Goal: Find specific page/section: Find specific page/section

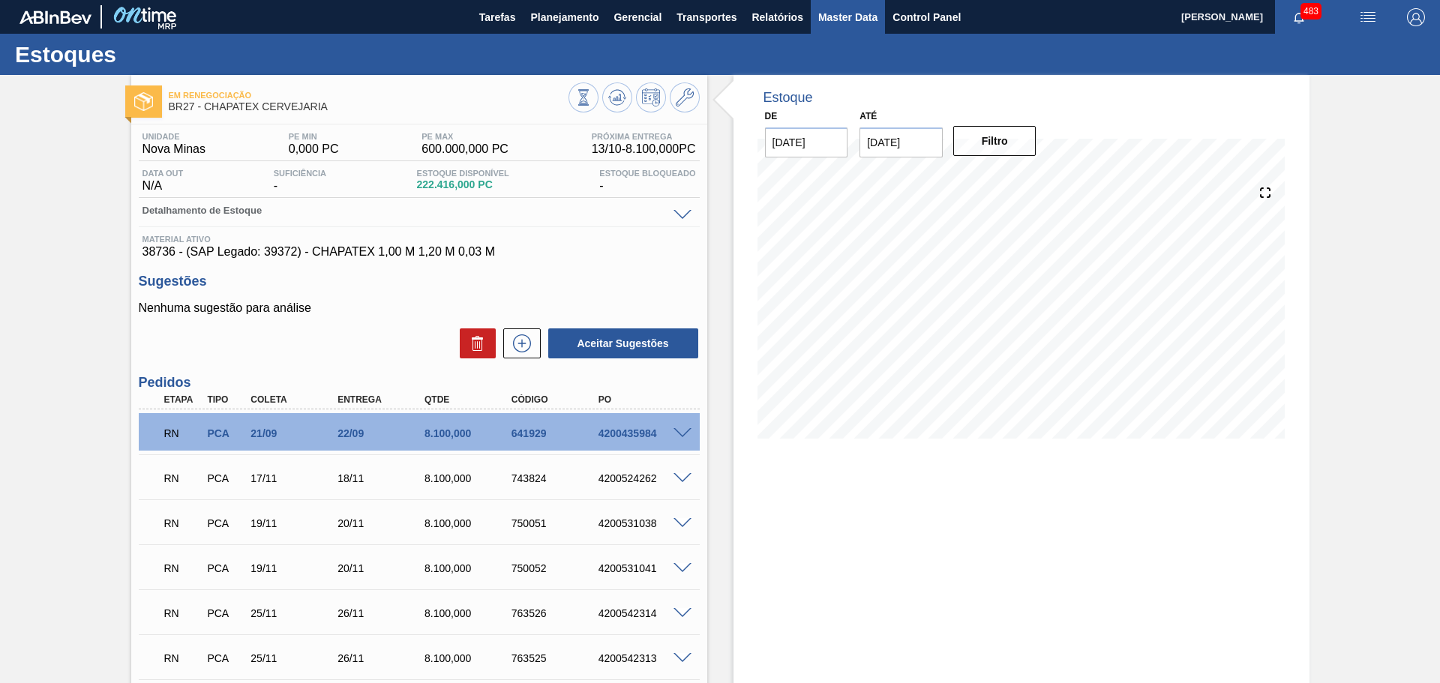
click at [848, 22] on span "Master Data" at bounding box center [847, 17] width 59 height 18
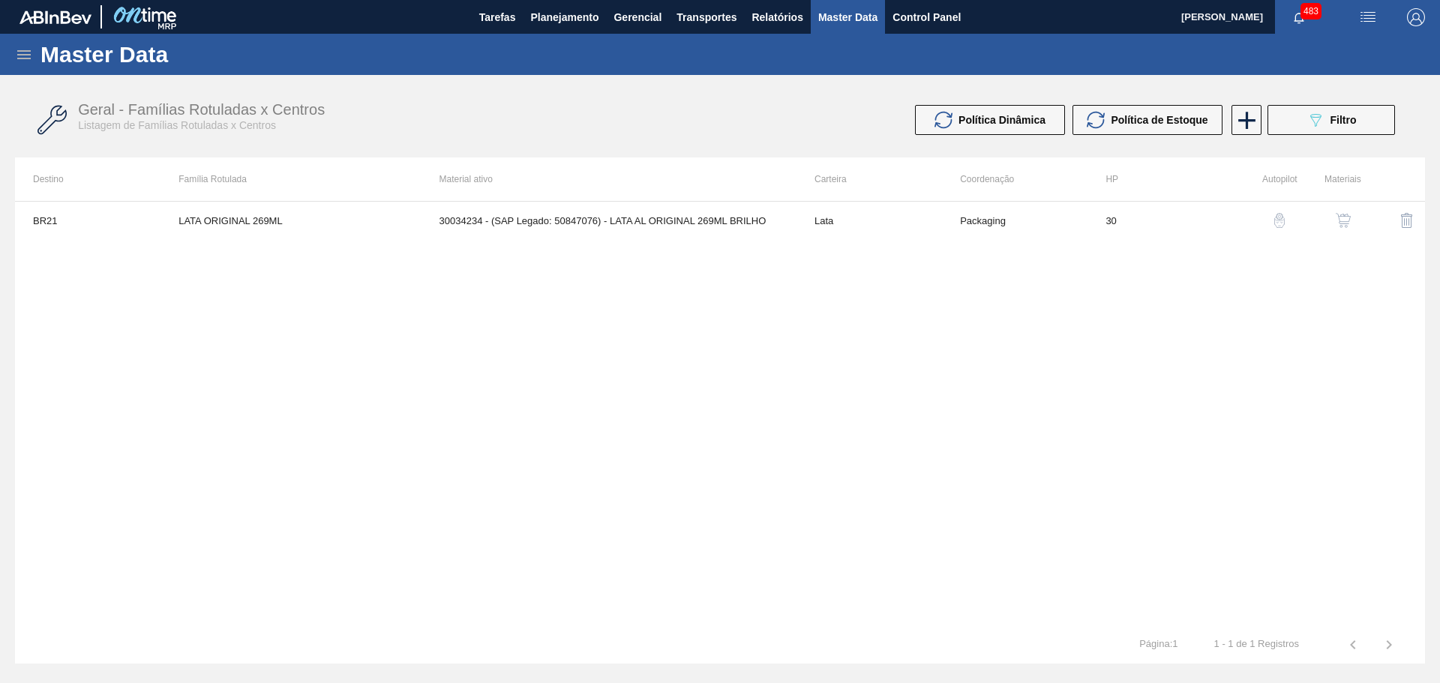
click at [21, 56] on icon at bounding box center [24, 55] width 18 height 18
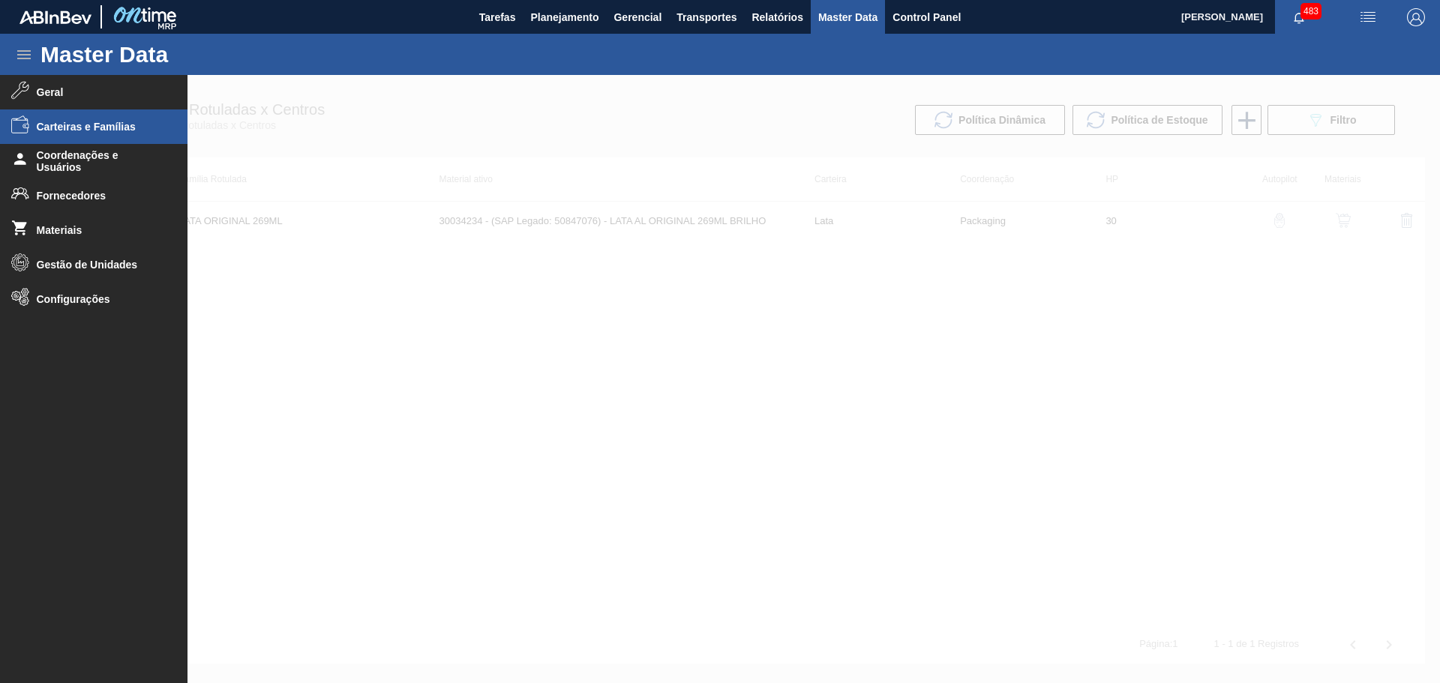
click at [86, 130] on span "Carteiras e Famílias" at bounding box center [99, 127] width 124 height 12
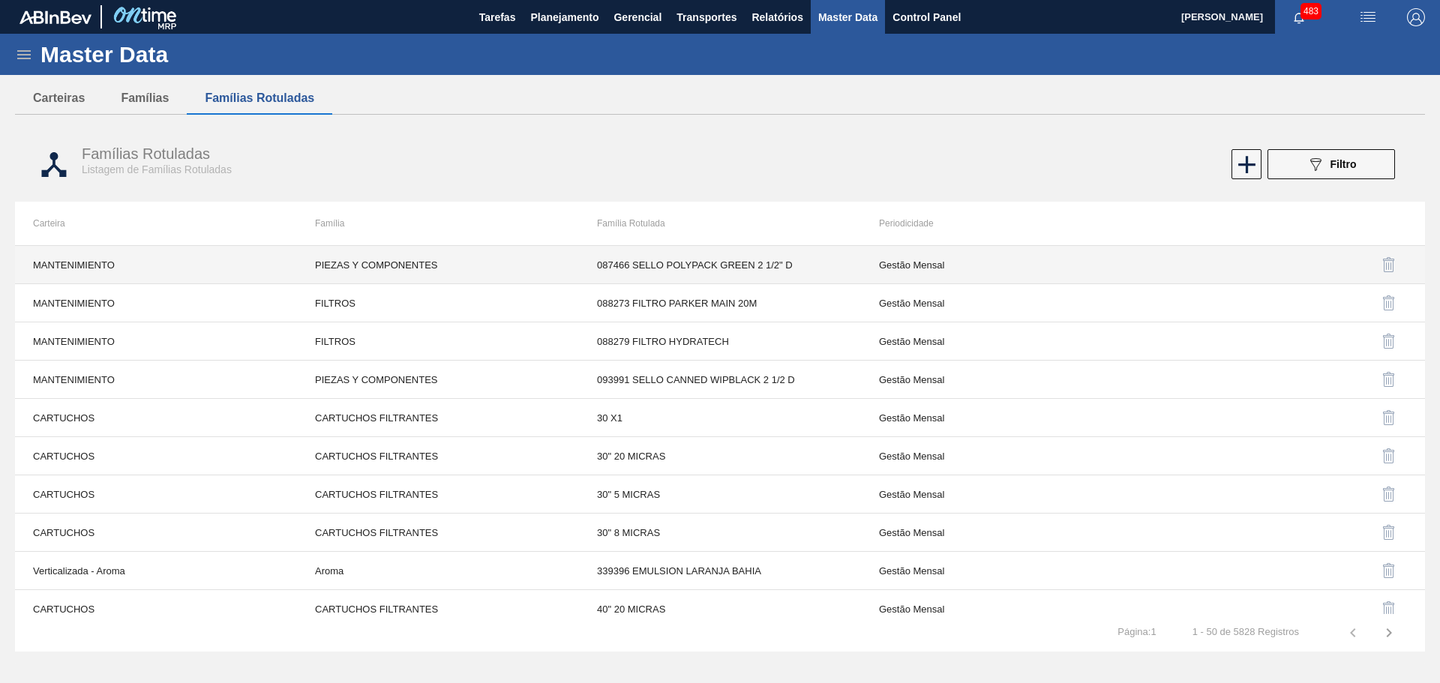
click at [380, 265] on td "PIEZAS Y COMPONENTES" at bounding box center [438, 265] width 282 height 38
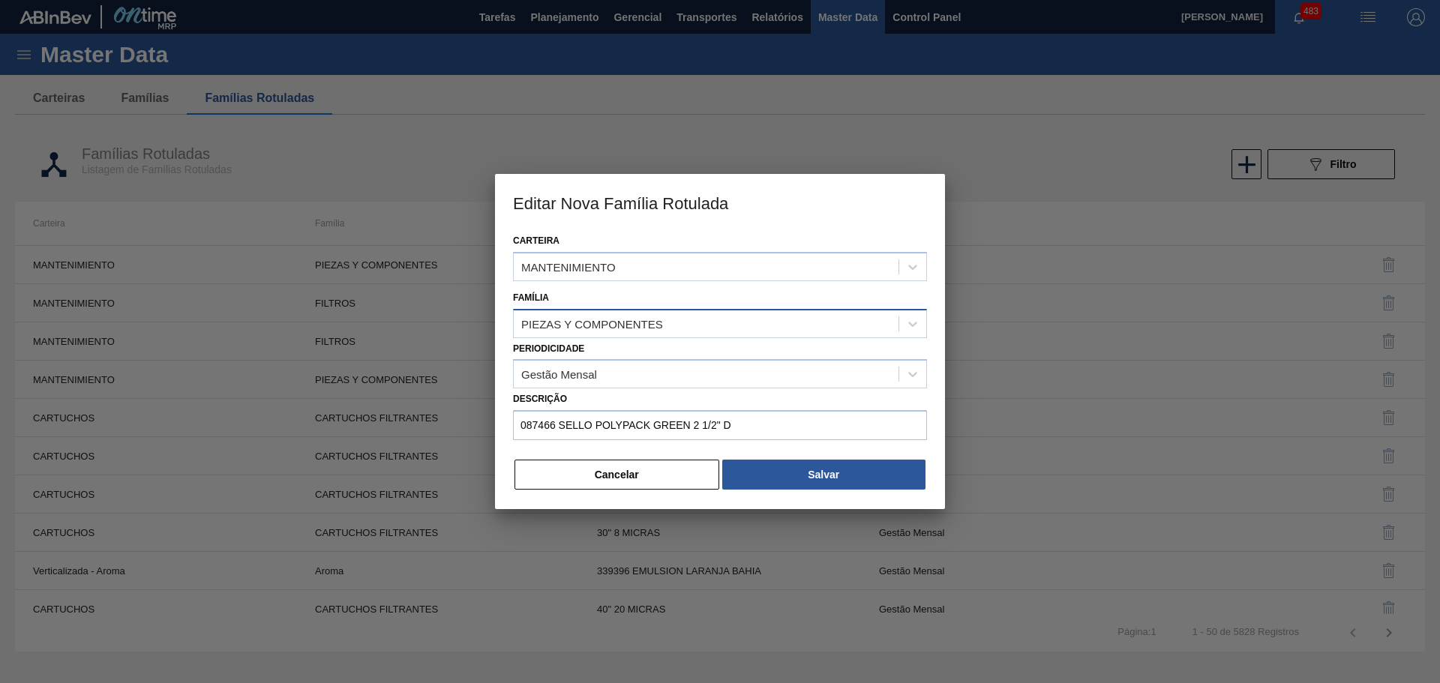
click at [694, 325] on div "PIEZAS Y COMPONENTES" at bounding box center [706, 324] width 385 height 22
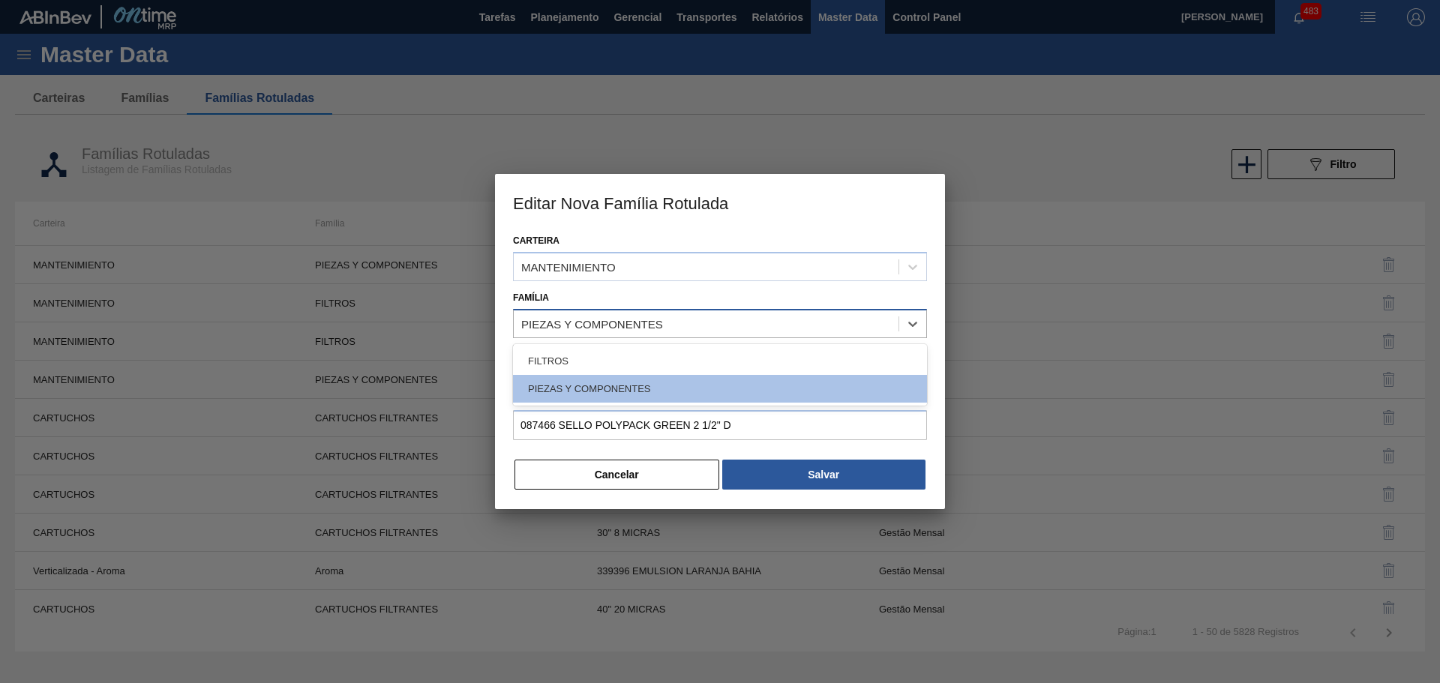
click at [689, 325] on div "PIEZAS Y COMPONENTES" at bounding box center [706, 324] width 385 height 22
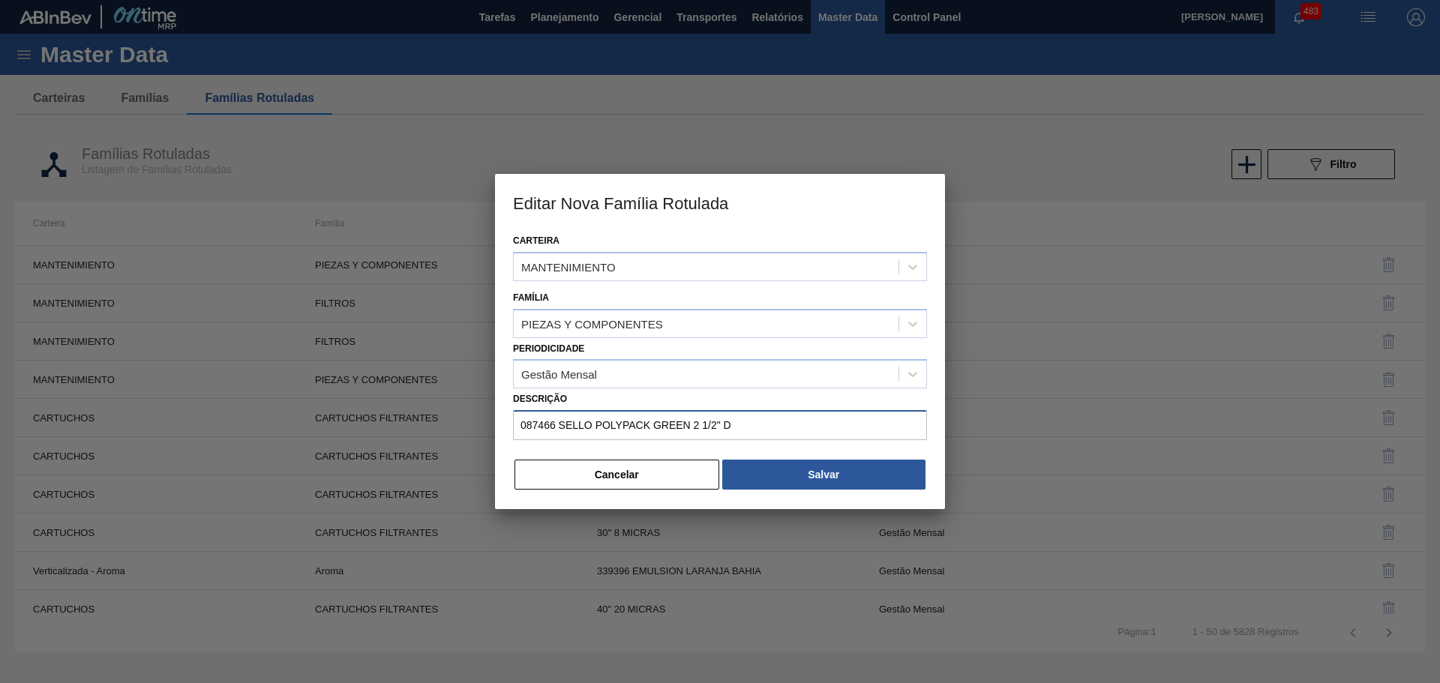
click at [659, 425] on input "087466 SELLO POLYPACK GREEN 2 1/2" D" at bounding box center [720, 425] width 414 height 30
click at [739, 422] on input "087466 SELLO POLYPACK GREEN 2 1/2" D" at bounding box center [720, 425] width 414 height 30
